Goal: Navigation & Orientation: Find specific page/section

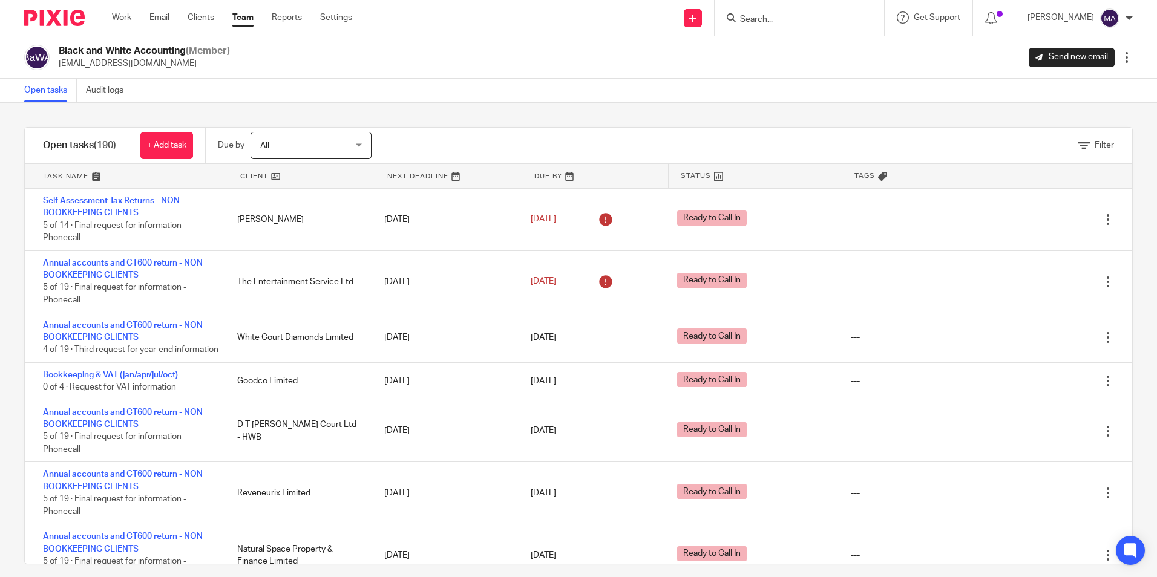
click at [231, 20] on ul "Work Email Clients Team Reports Settings" at bounding box center [241, 18] width 258 height 12
click at [254, 19] on link "Team" at bounding box center [242, 18] width 21 height 12
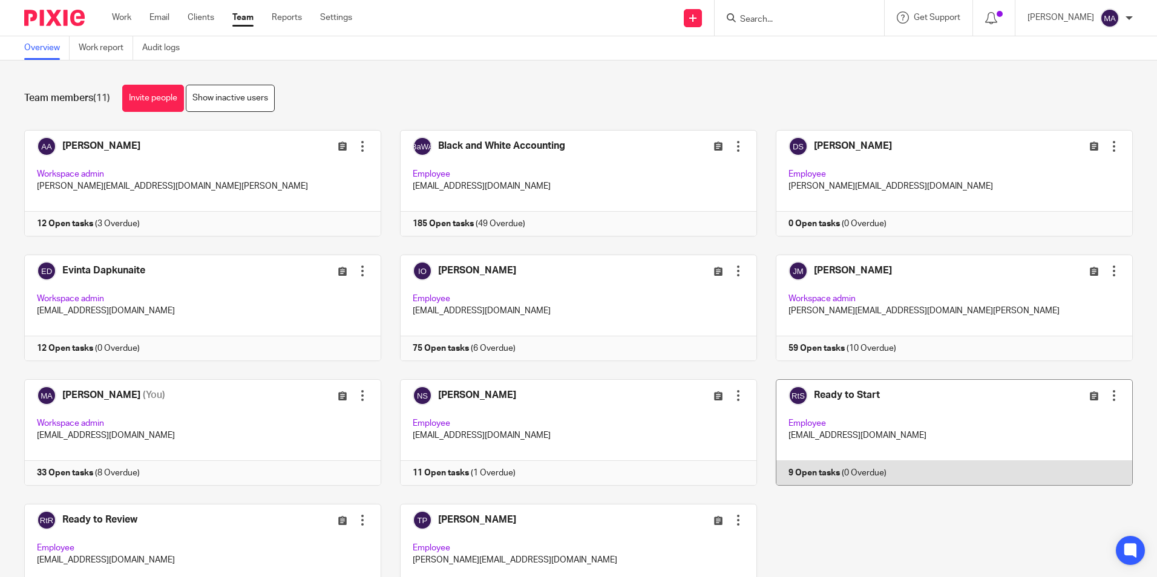
click at [841, 386] on link at bounding box center [945, 433] width 376 height 107
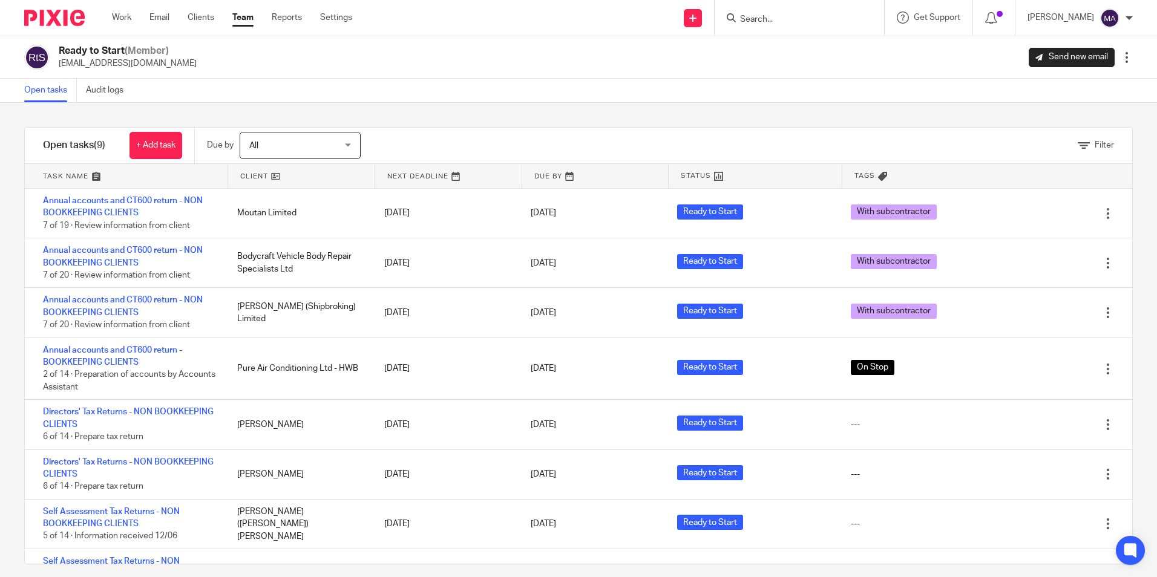
click at [732, 89] on div "Open tasks Audit logs" at bounding box center [578, 91] width 1157 height 24
click at [874, 100] on div "Open tasks Audit logs" at bounding box center [578, 91] width 1157 height 24
